Goal: Task Accomplishment & Management: Manage account settings

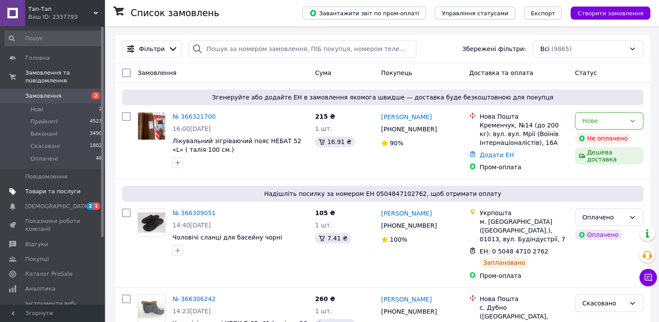
click at [50, 187] on span "Товари та послуги" at bounding box center [52, 191] width 55 height 8
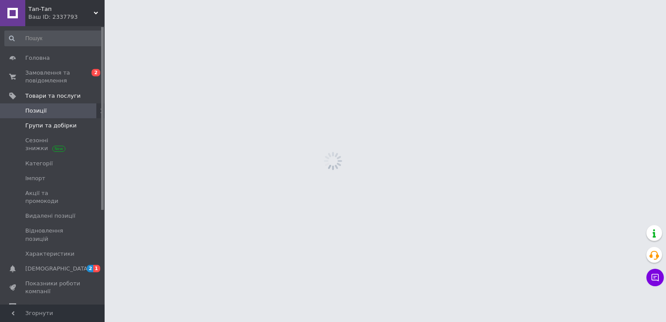
click at [40, 124] on span "Групи та добірки" at bounding box center [50, 126] width 51 height 8
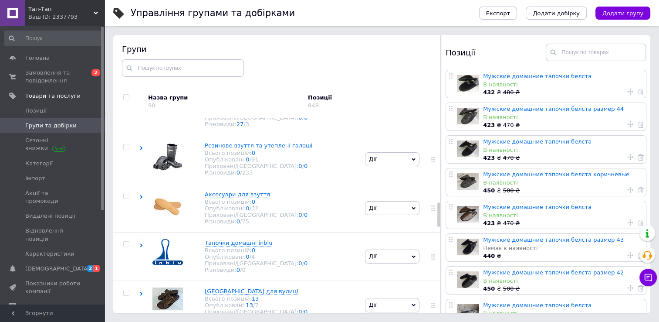
scroll to position [678, 0]
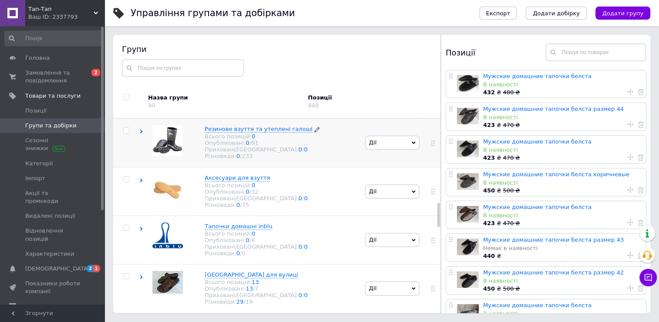
click at [240, 132] on span "Резинове взуття та утеплені галоші" at bounding box center [259, 128] width 108 height 7
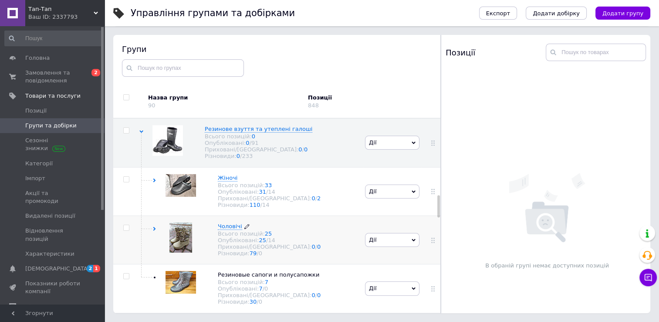
click at [226, 229] on span "Чоловічі" at bounding box center [230, 226] width 24 height 7
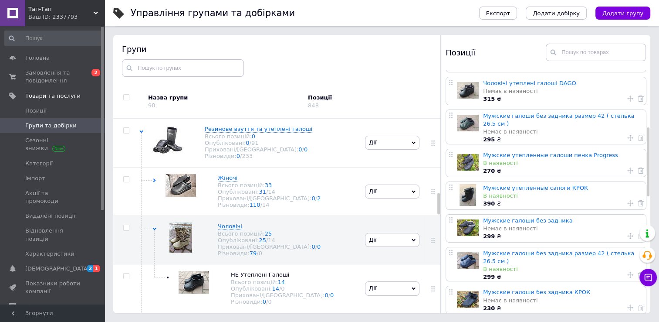
scroll to position [211, 0]
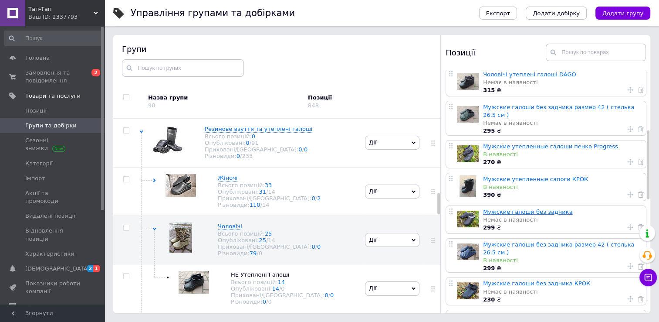
click at [500, 208] on link "Мужские галоши без задника" at bounding box center [527, 211] width 89 height 7
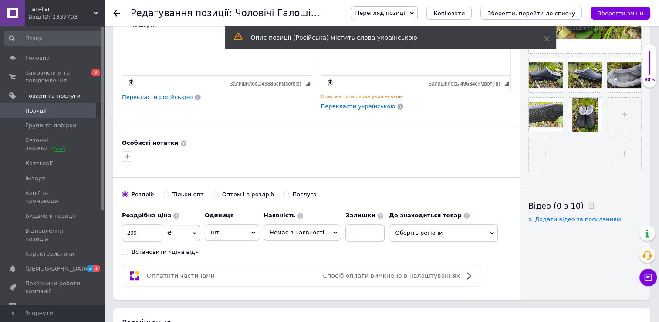
scroll to position [275, 0]
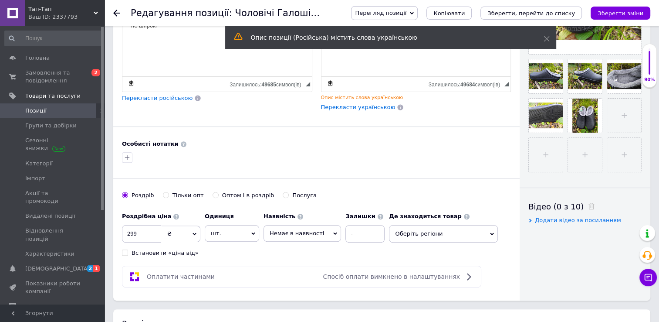
click at [324, 230] on span "Немає в наявності" at bounding box center [303, 233] width 78 height 17
click at [281, 253] on li "В наявності" at bounding box center [302, 251] width 77 height 12
click at [633, 10] on icon "Зберегти зміни" at bounding box center [621, 13] width 46 height 7
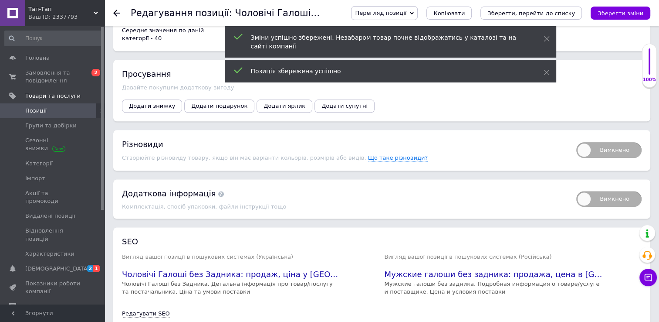
scroll to position [1075, 0]
click at [608, 142] on span "Вимкнено" at bounding box center [608, 150] width 65 height 16
click at [576, 136] on input "Вимкнено" at bounding box center [574, 139] width 6 height 6
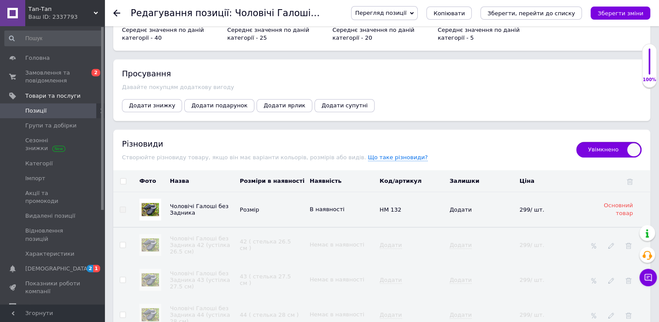
click at [602, 142] on span "Увімкнено" at bounding box center [608, 150] width 65 height 16
click at [576, 136] on input "Увімкнено" at bounding box center [574, 139] width 6 height 6
checkbox input "false"
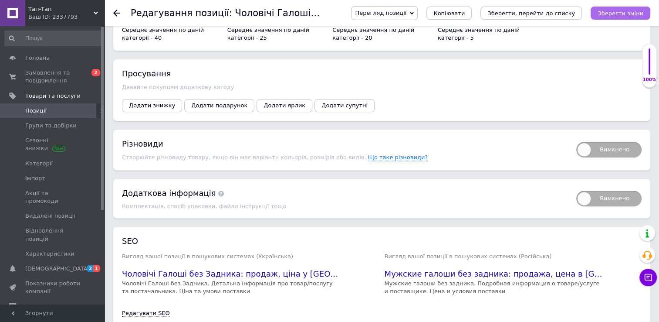
click at [617, 13] on icon "Зберегти зміни" at bounding box center [621, 13] width 46 height 7
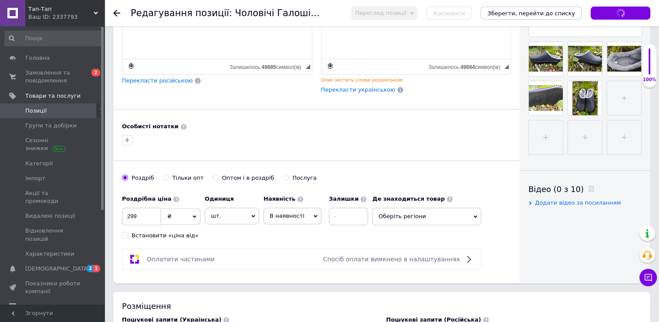
scroll to position [292, 0]
click at [303, 213] on span "В наявності" at bounding box center [293, 216] width 58 height 17
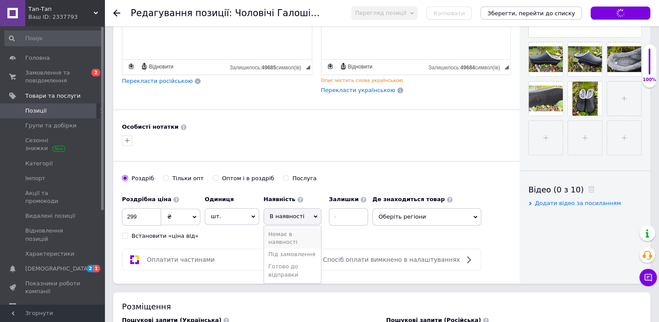
click at [277, 238] on li "Немає в наявності" at bounding box center [292, 238] width 57 height 20
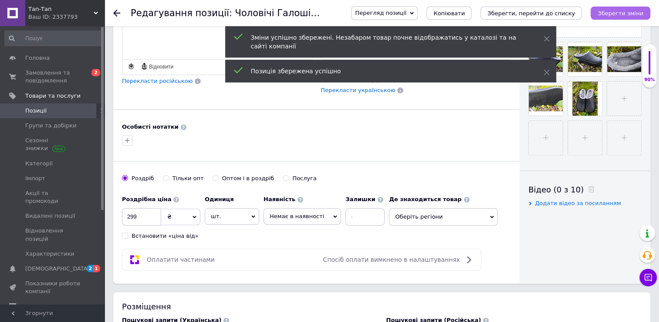
click at [614, 8] on button "Зберегти зміни" at bounding box center [621, 13] width 60 height 13
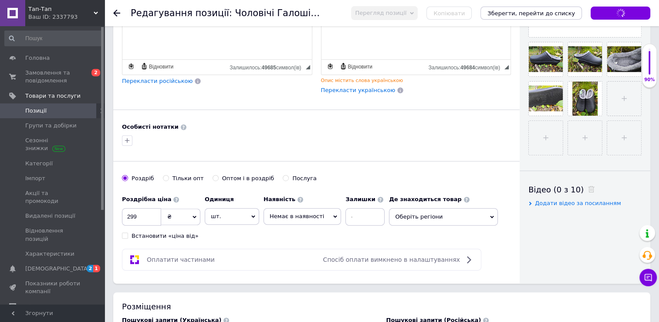
scroll to position [0, 0]
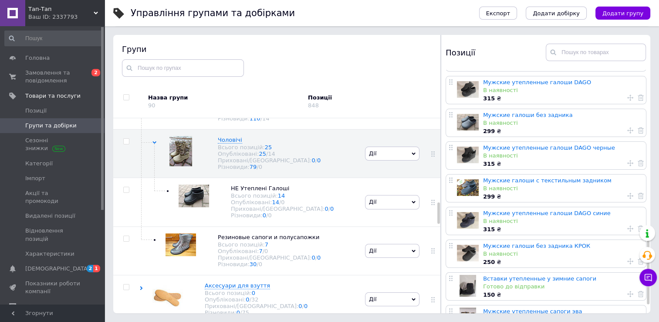
scroll to position [579, 0]
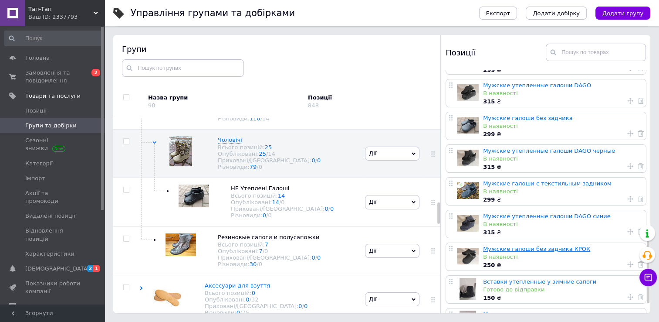
click at [506, 245] on link "Мужские галоши без задника КРОК" at bounding box center [536, 248] width 107 height 7
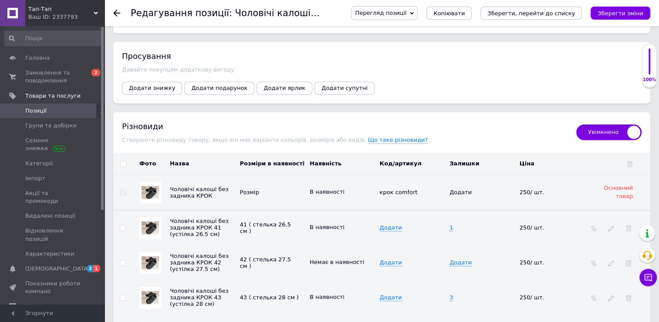
scroll to position [1105, 0]
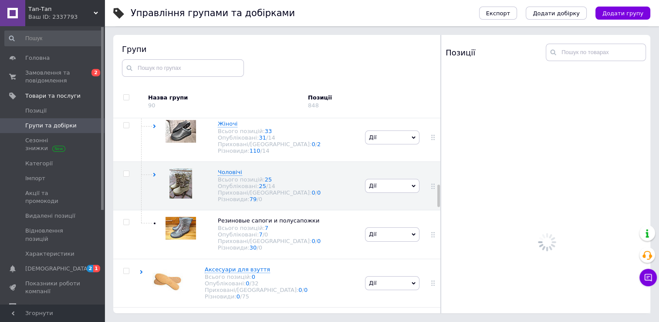
scroll to position [764, 0]
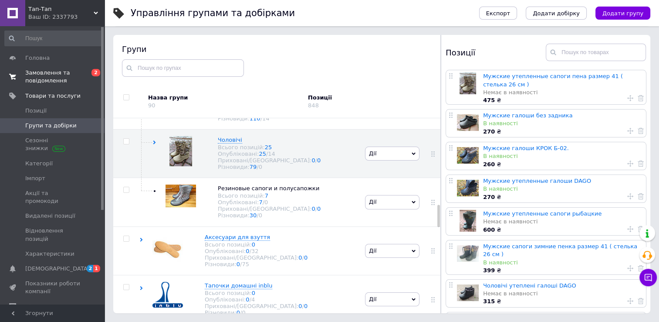
click at [44, 75] on span "Замовлення та повідомлення" at bounding box center [52, 77] width 55 height 16
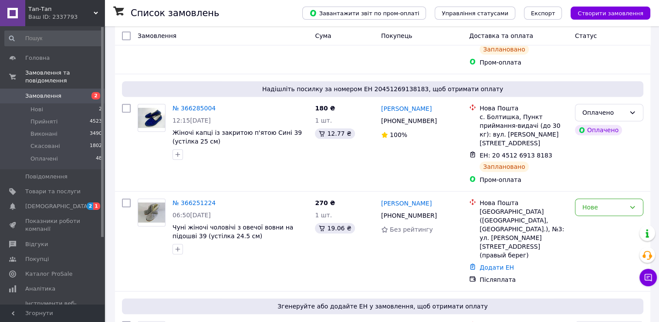
scroll to position [437, 0]
